Goal: Task Accomplishment & Management: Complete application form

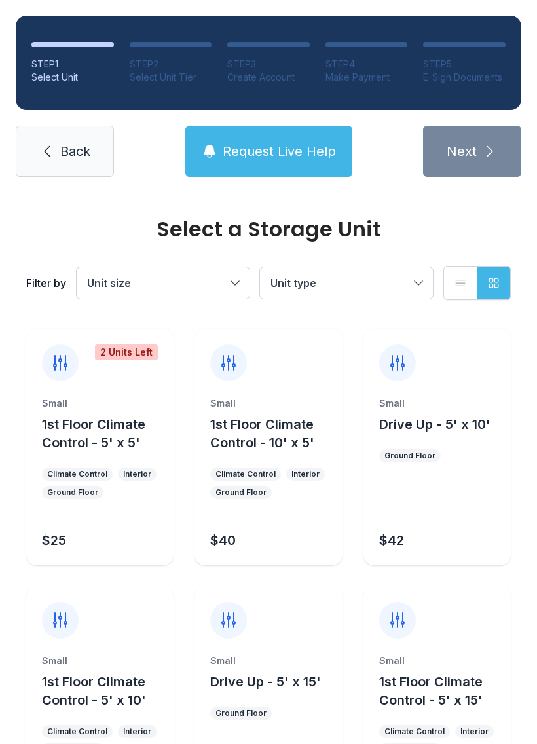
click at [425, 288] on button "Unit type" at bounding box center [346, 282] width 173 height 31
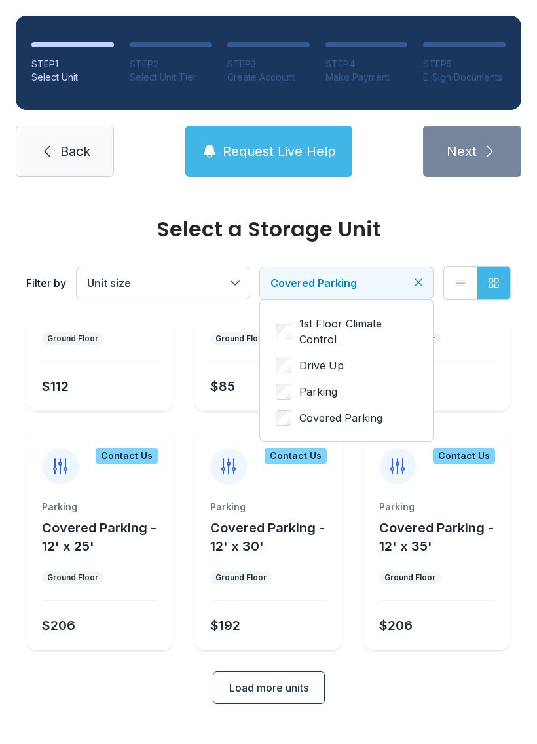
scroll to position [119, 0]
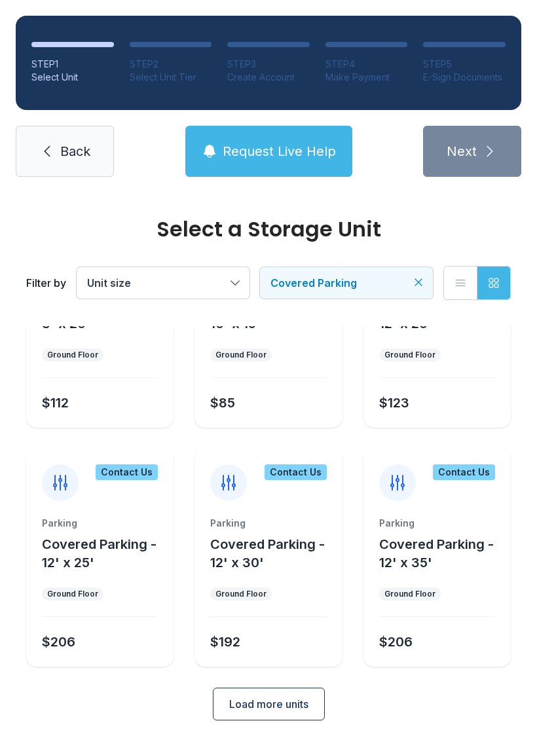
click at [344, 464] on ul "Contact Us Parking Covered Parking - 8' x 20' Ground Floor $112 Contact Us Park…" at bounding box center [268, 437] width 484 height 457
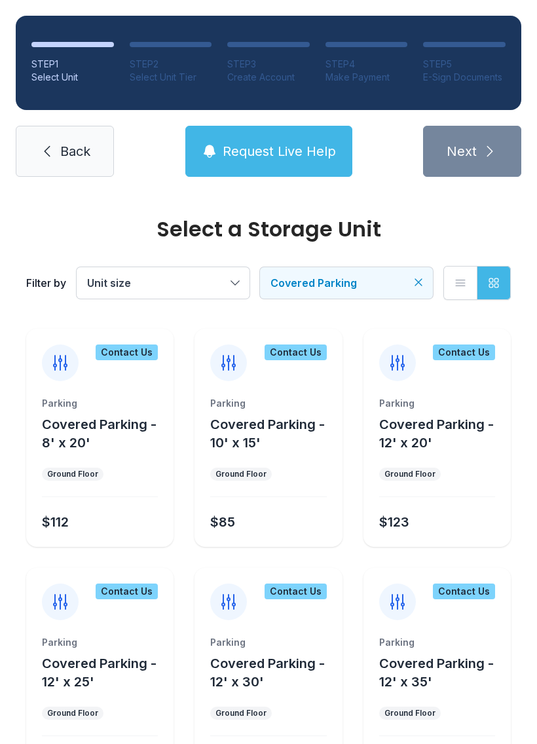
scroll to position [0, 0]
click at [234, 284] on button "Unit size" at bounding box center [163, 282] width 173 height 31
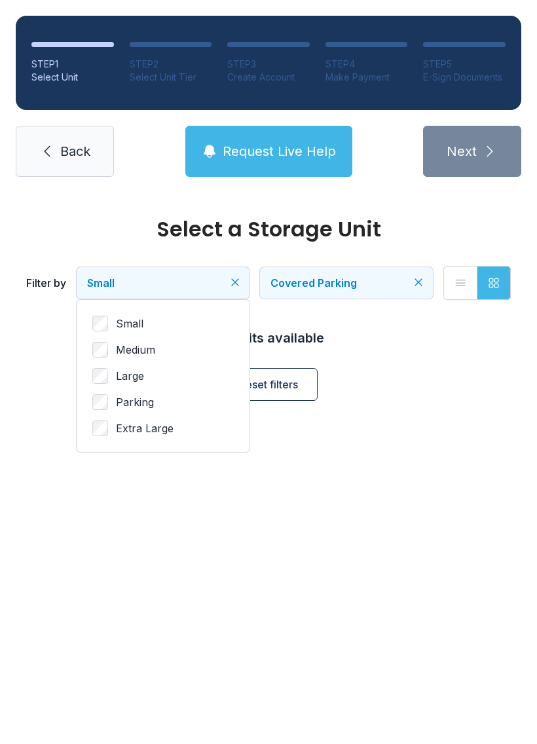
click at [112, 344] on label "Medium" at bounding box center [162, 350] width 141 height 16
click at [75, 157] on span "Back" at bounding box center [75, 151] width 30 height 18
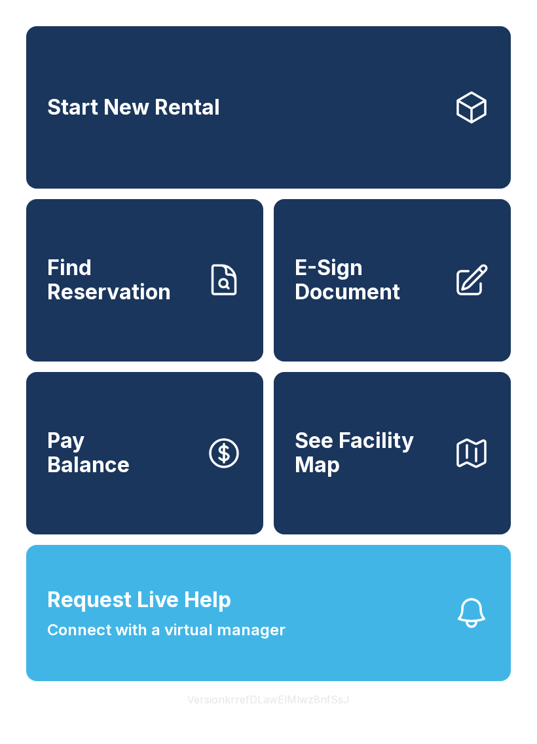
click at [155, 615] on span "Request Live Help" at bounding box center [139, 599] width 184 height 31
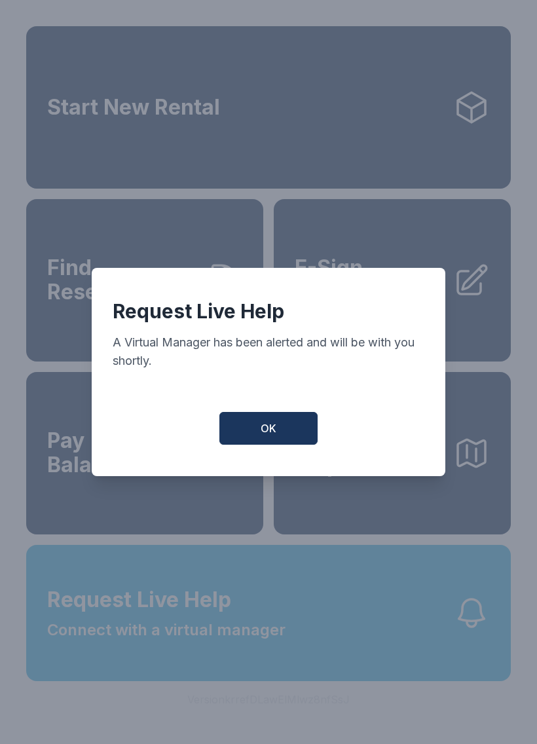
click at [261, 432] on span "OK" at bounding box center [269, 428] width 16 height 16
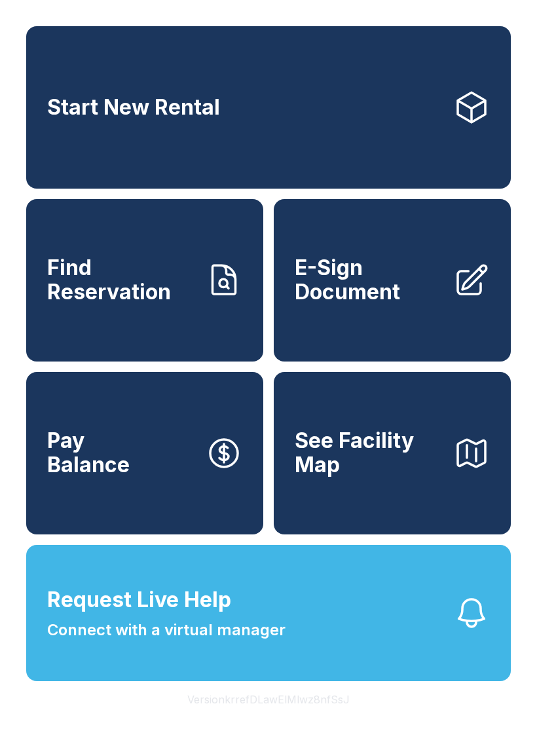
click at [377, 289] on span "E-Sign Document" at bounding box center [369, 280] width 148 height 48
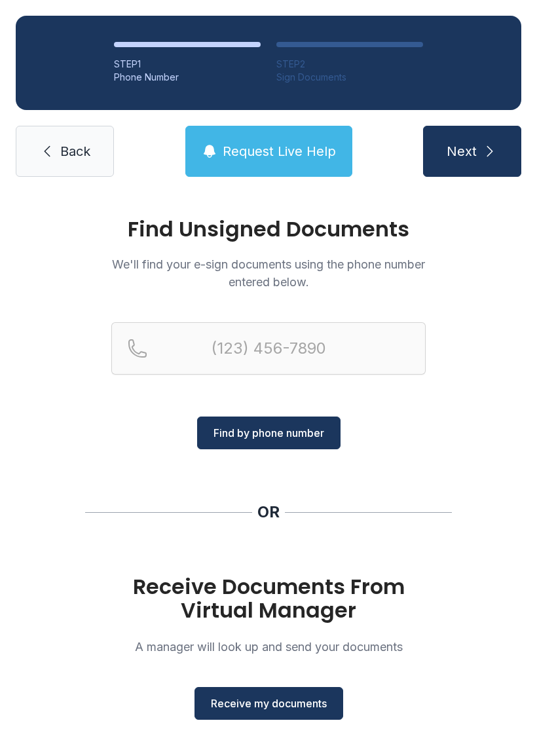
click at [272, 710] on span "Receive my documents" at bounding box center [269, 703] width 116 height 16
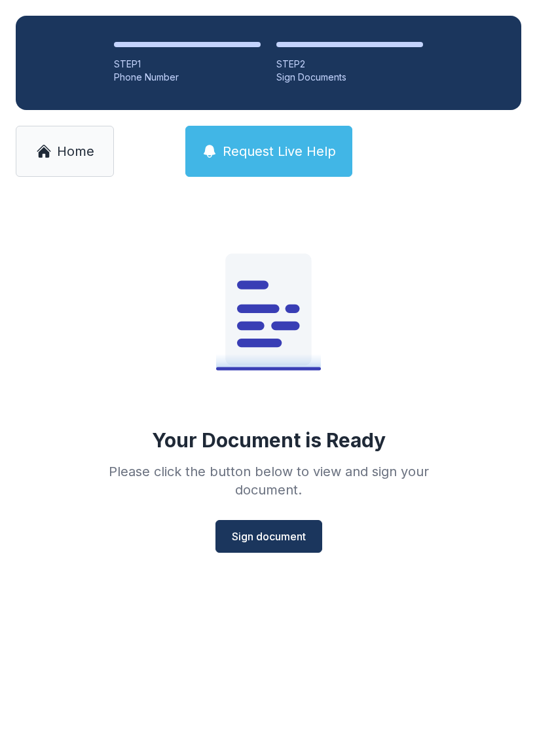
click at [268, 542] on span "Sign document" at bounding box center [269, 536] width 74 height 16
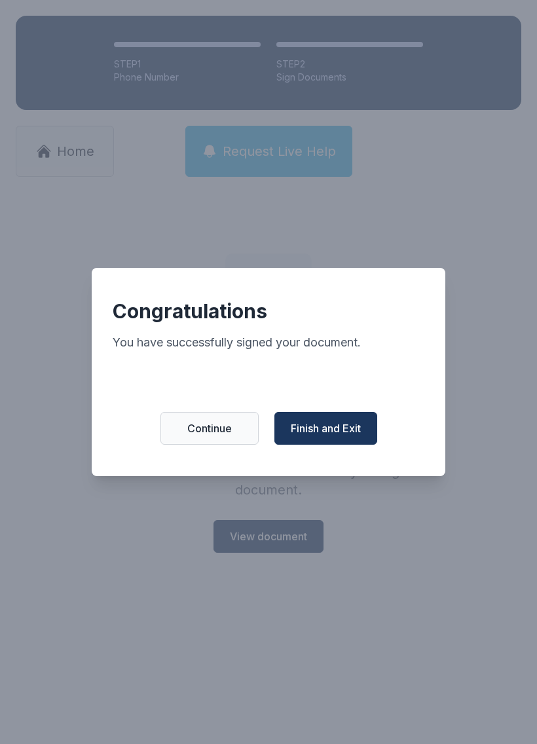
click at [338, 436] on span "Finish and Exit" at bounding box center [326, 428] width 70 height 16
